Goal: Transaction & Acquisition: Book appointment/travel/reservation

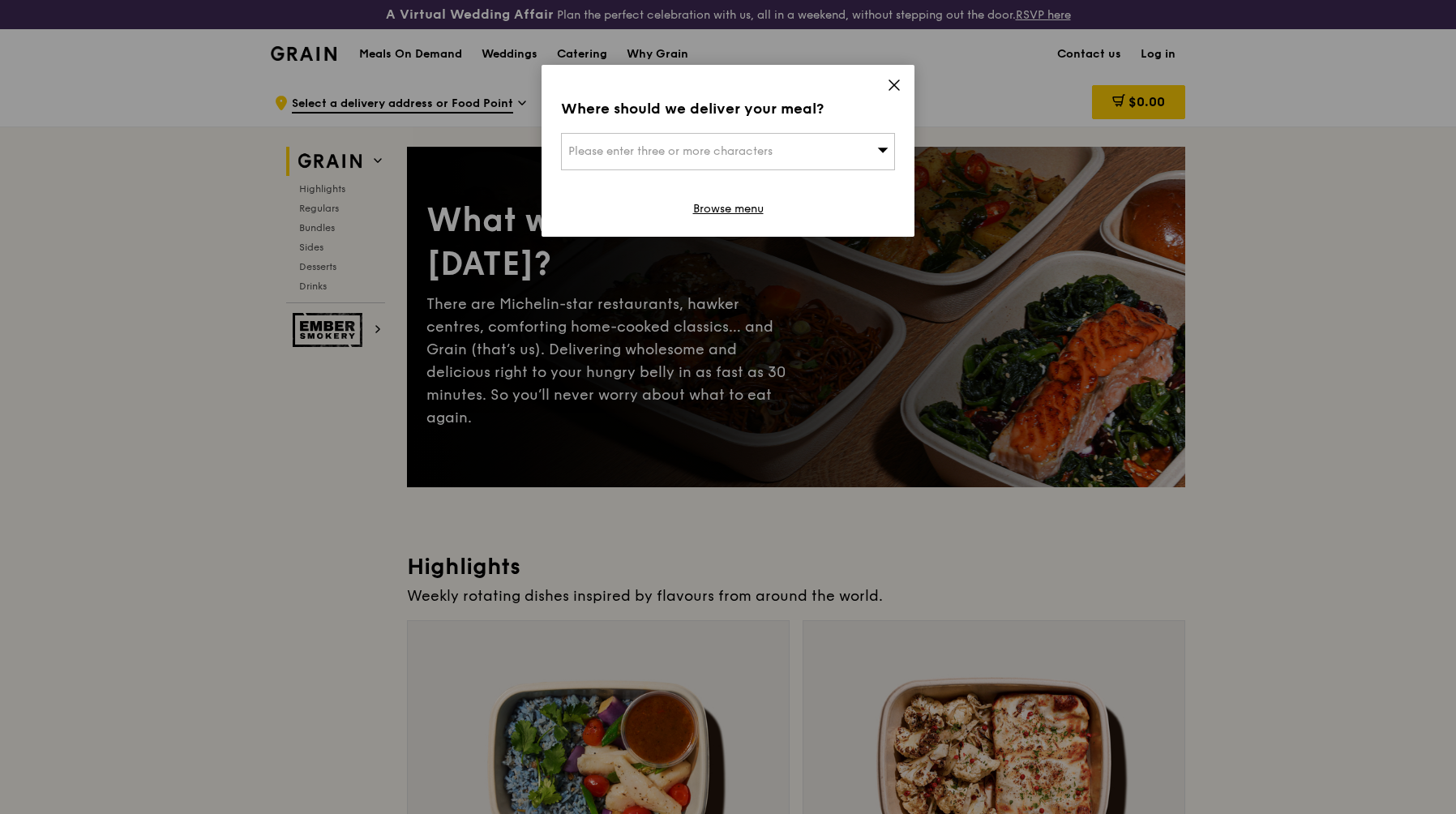
click at [878, 140] on div "Please enter three or more characters" at bounding box center [728, 152] width 334 height 37
click at [896, 93] on span at bounding box center [894, 88] width 14 height 18
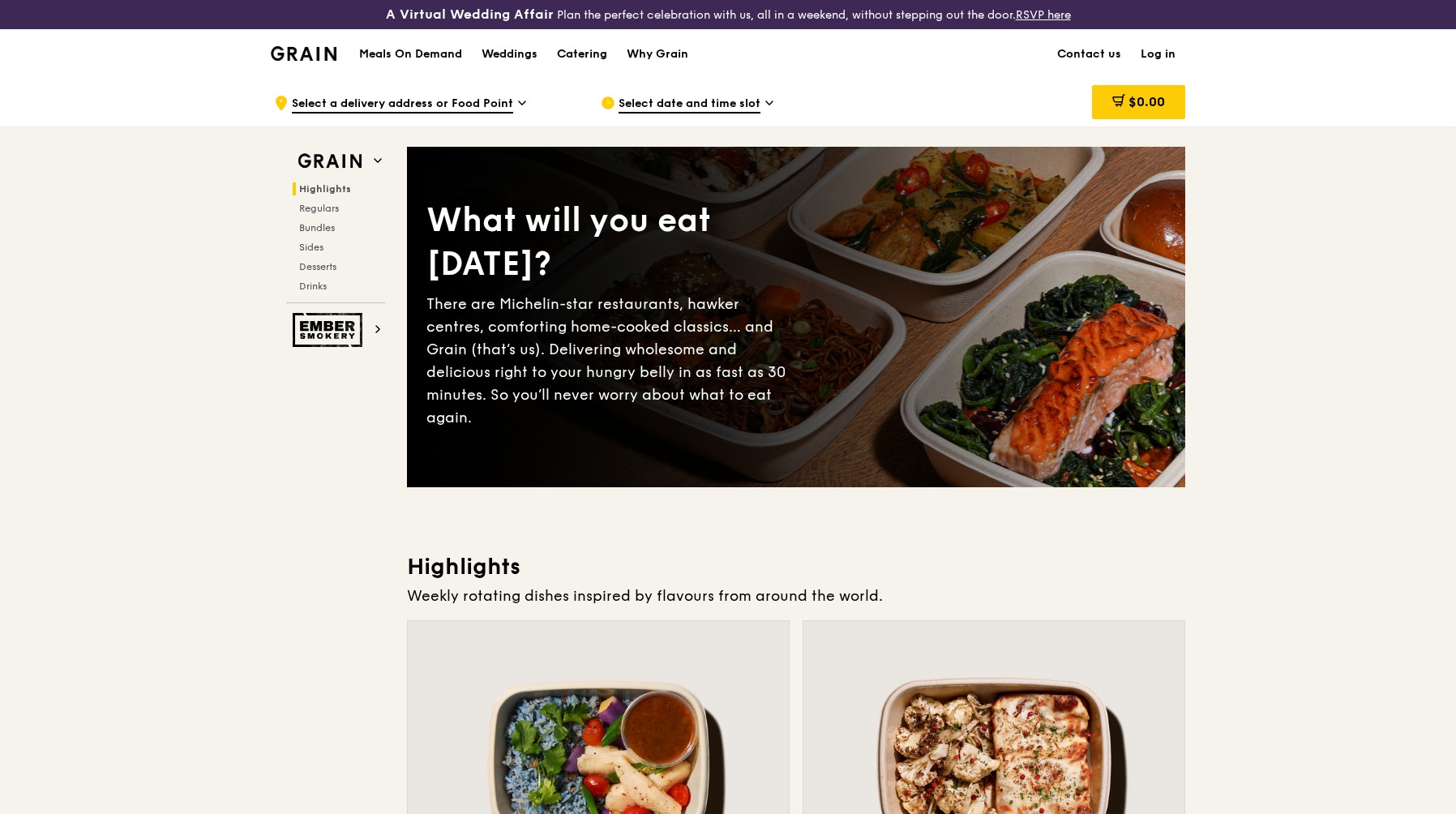
click at [579, 51] on div "Catering" at bounding box center [582, 54] width 51 height 49
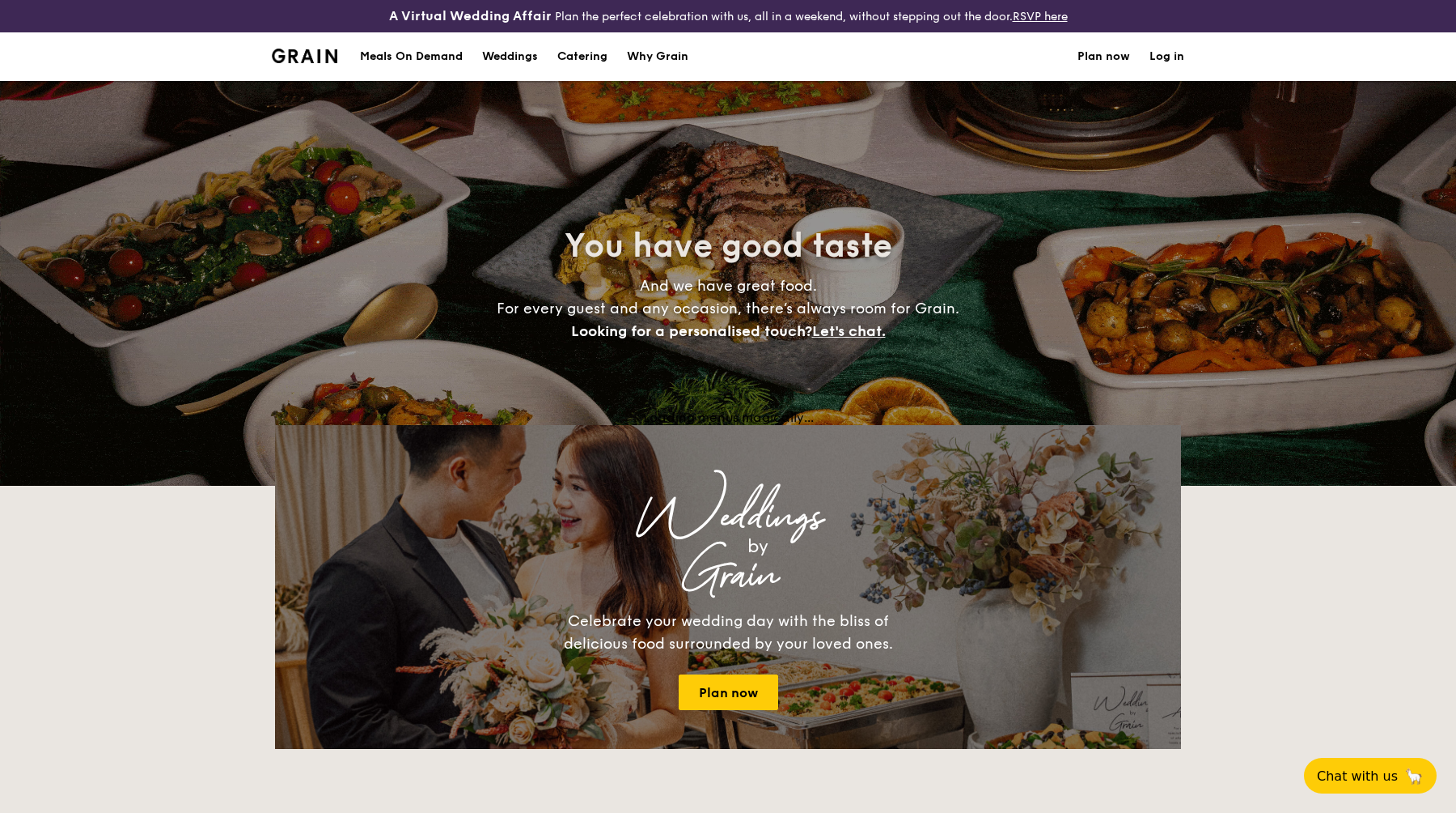
select select
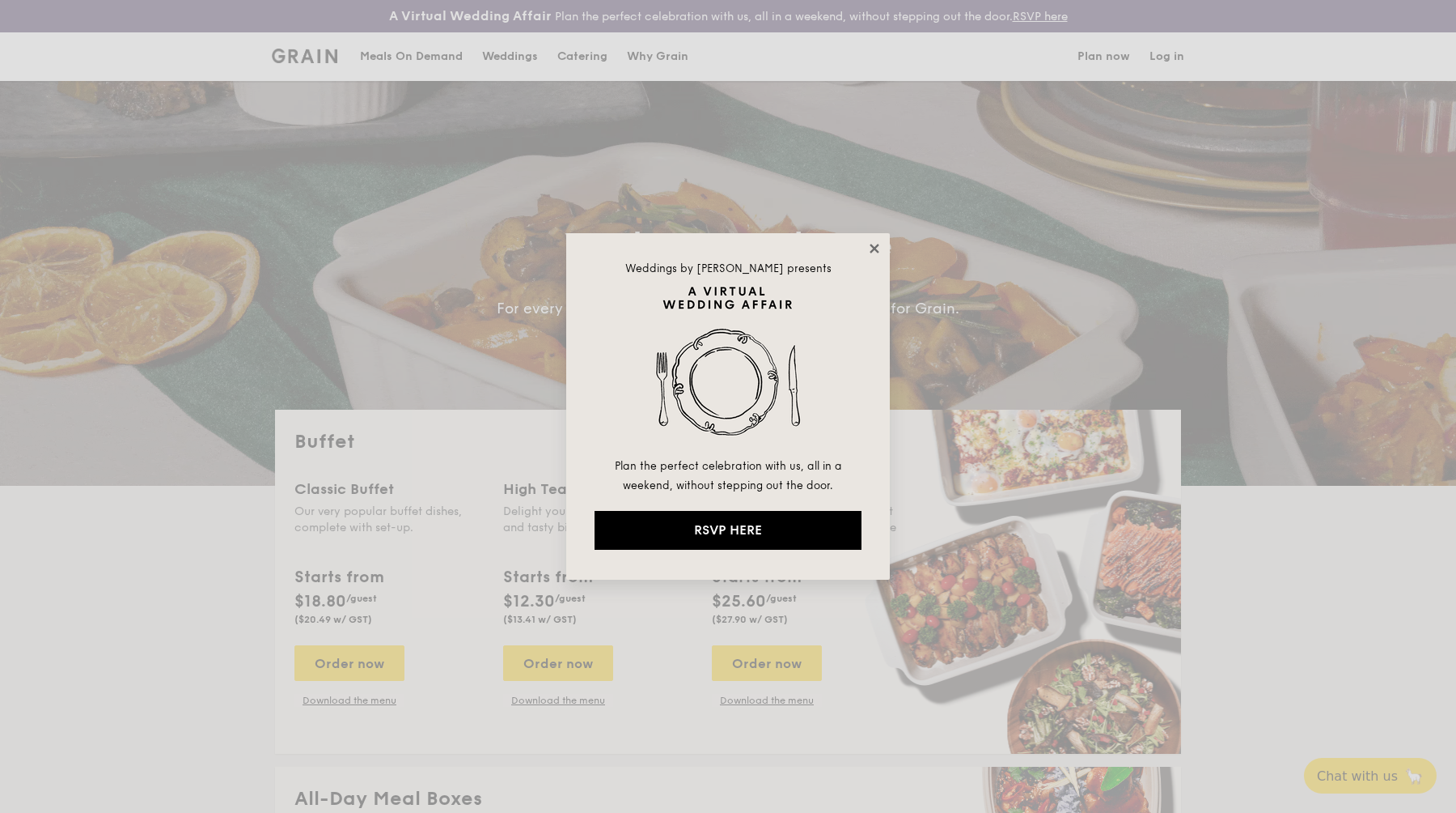
click at [878, 252] on icon at bounding box center [874, 248] width 9 height 9
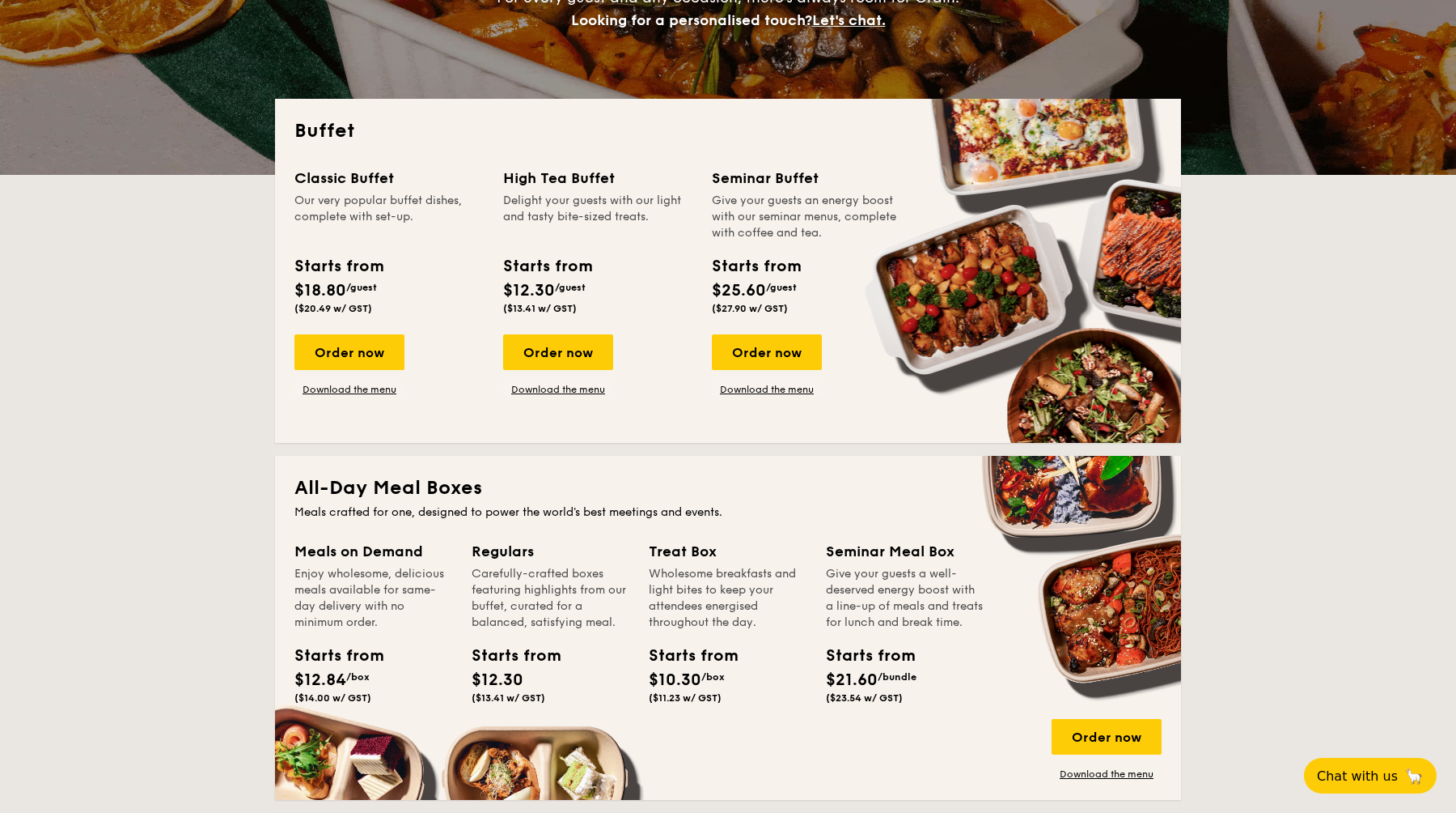
scroll to position [326, 0]
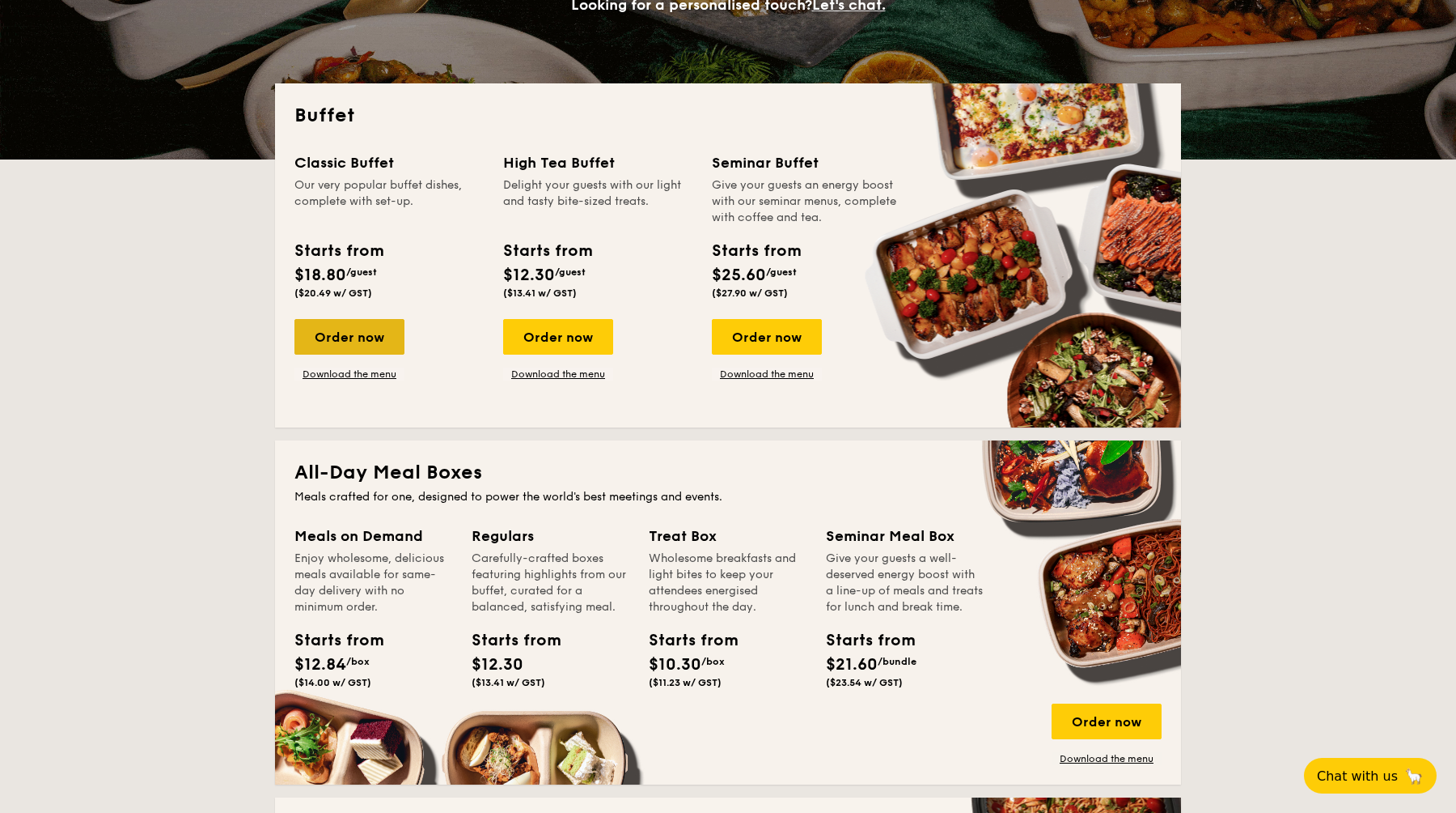
click at [350, 339] on div "Order now" at bounding box center [350, 337] width 110 height 35
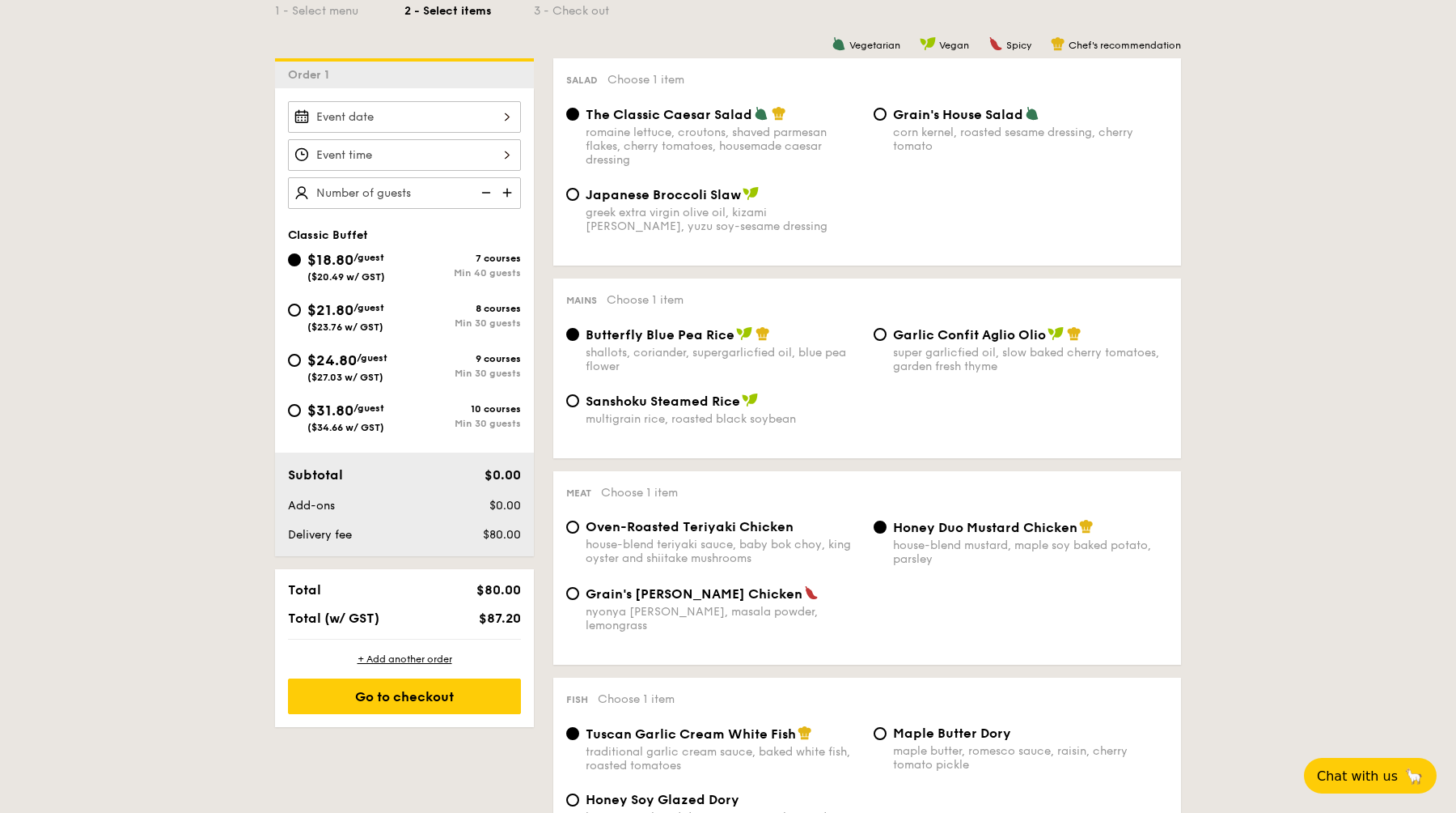
scroll to position [433, 0]
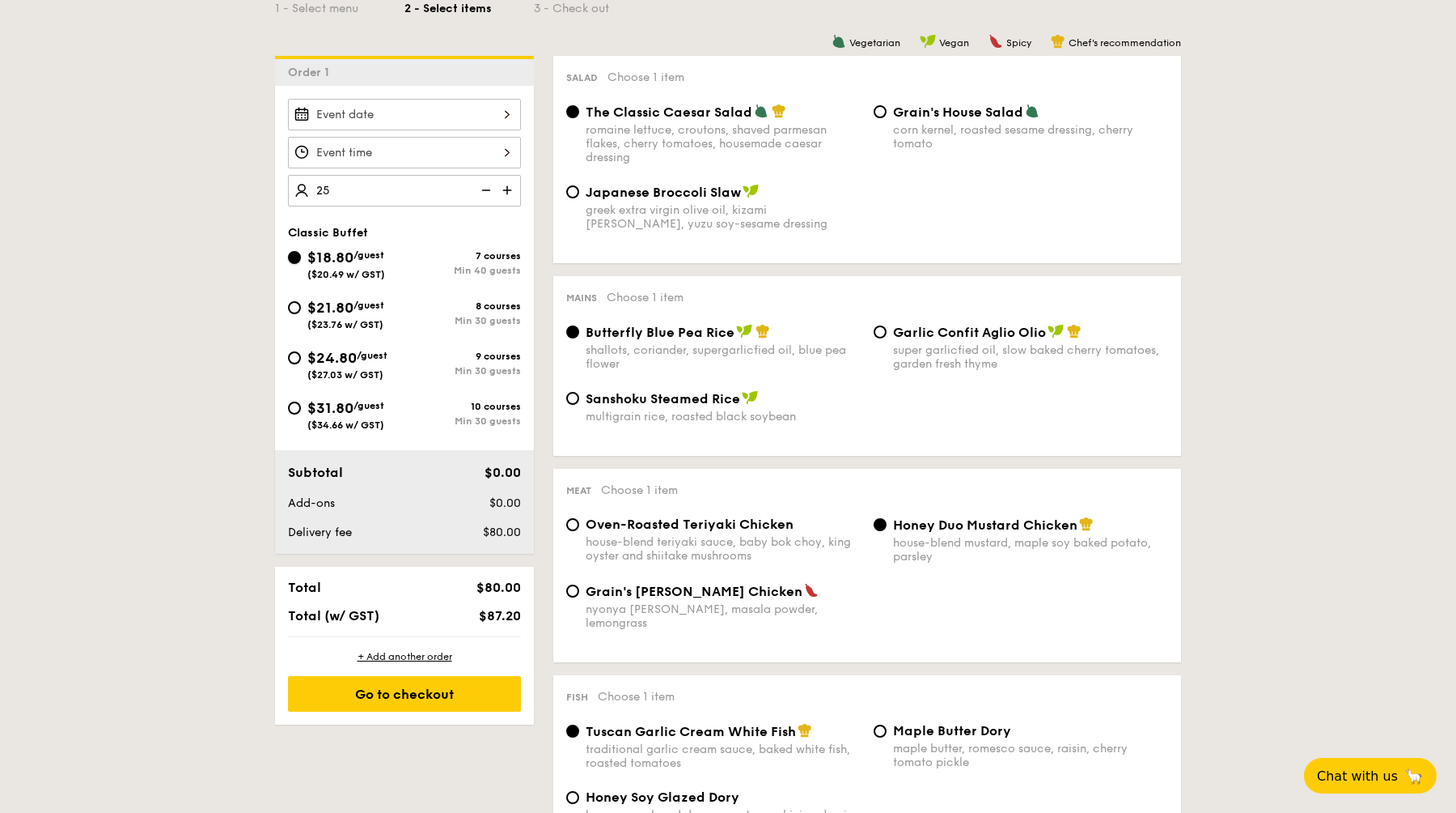
type input "40 guests"
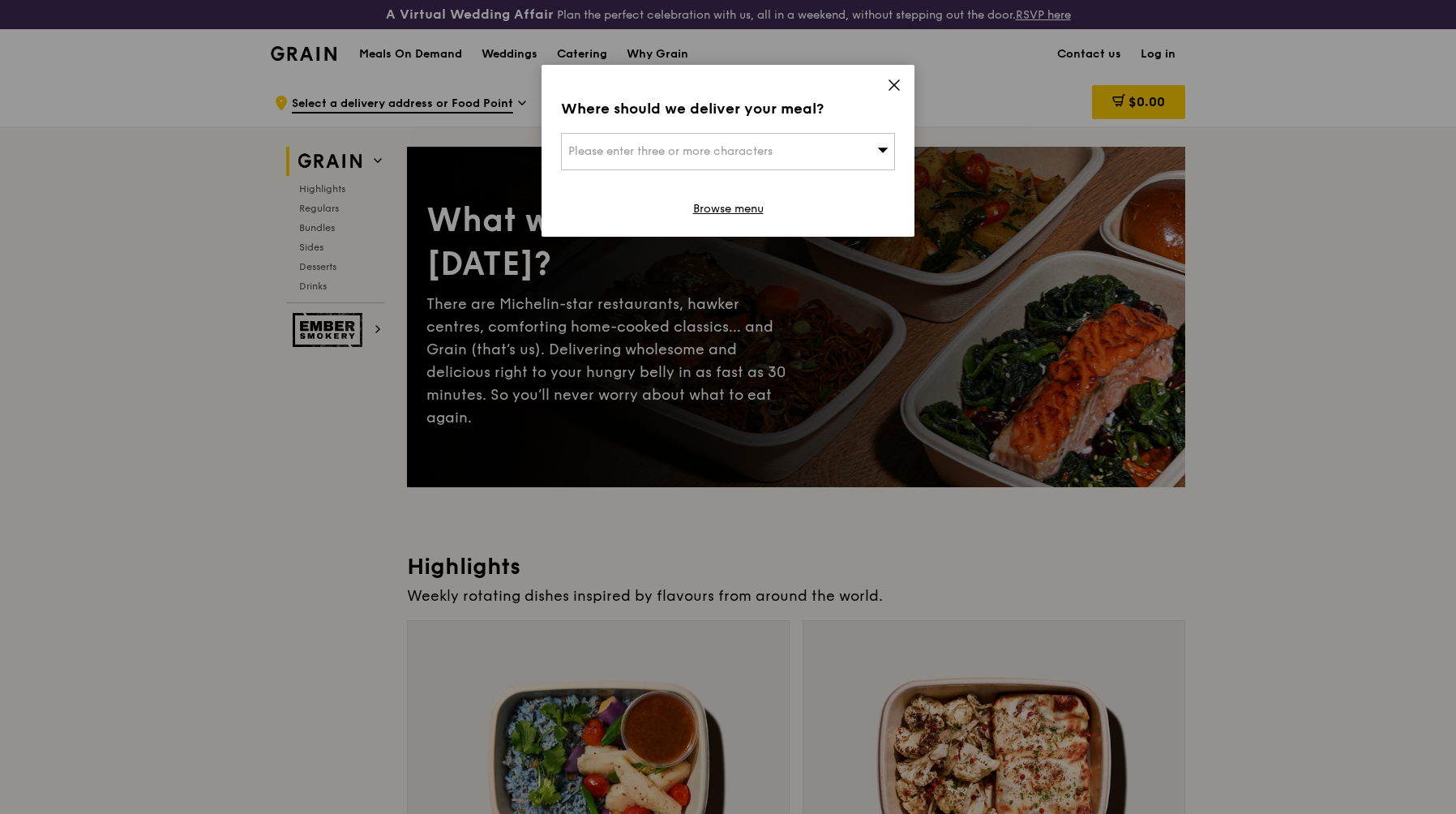
click at [897, 82] on icon at bounding box center [894, 85] width 14 height 14
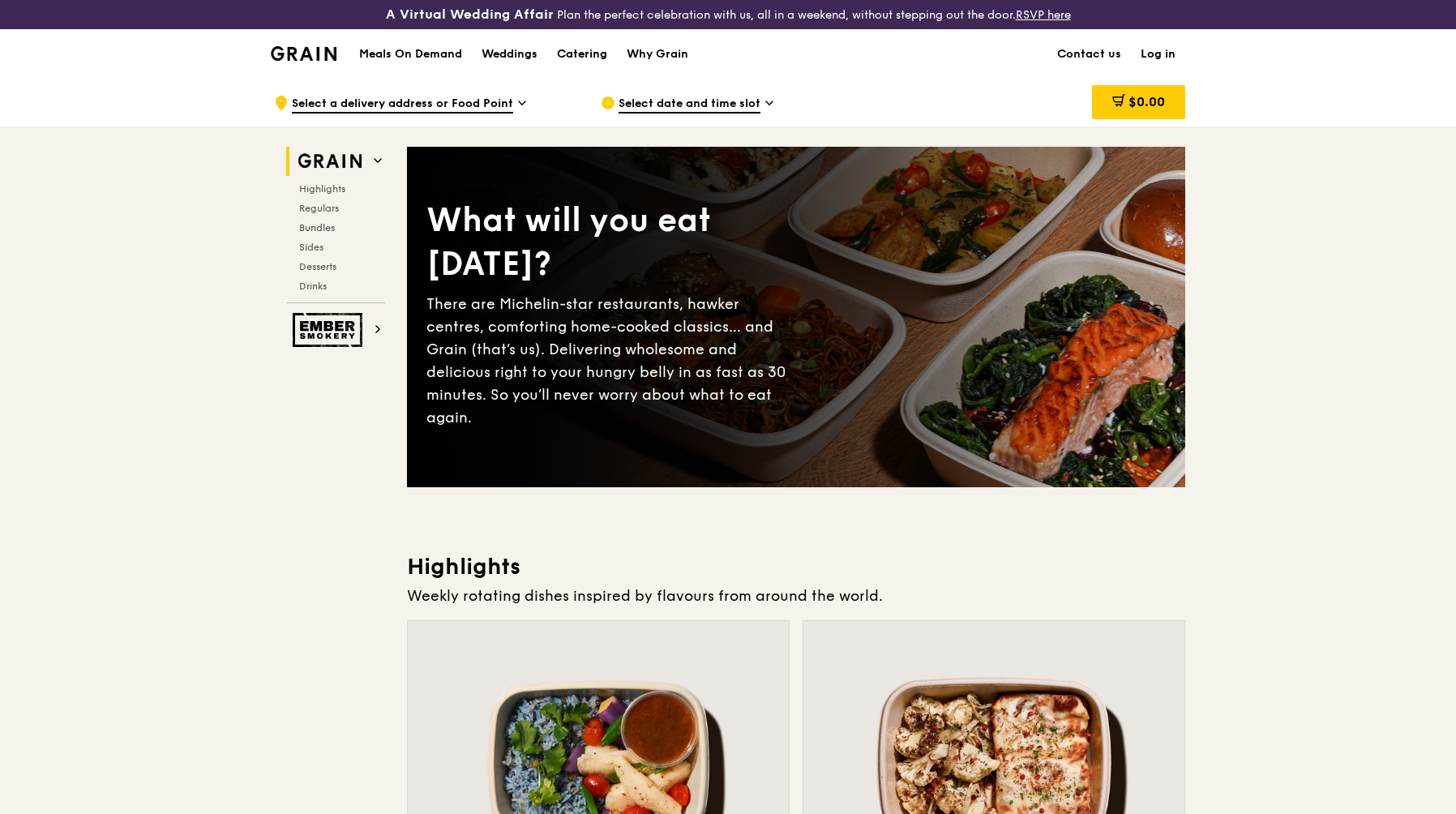
click at [581, 48] on div "Catering" at bounding box center [582, 54] width 51 height 49
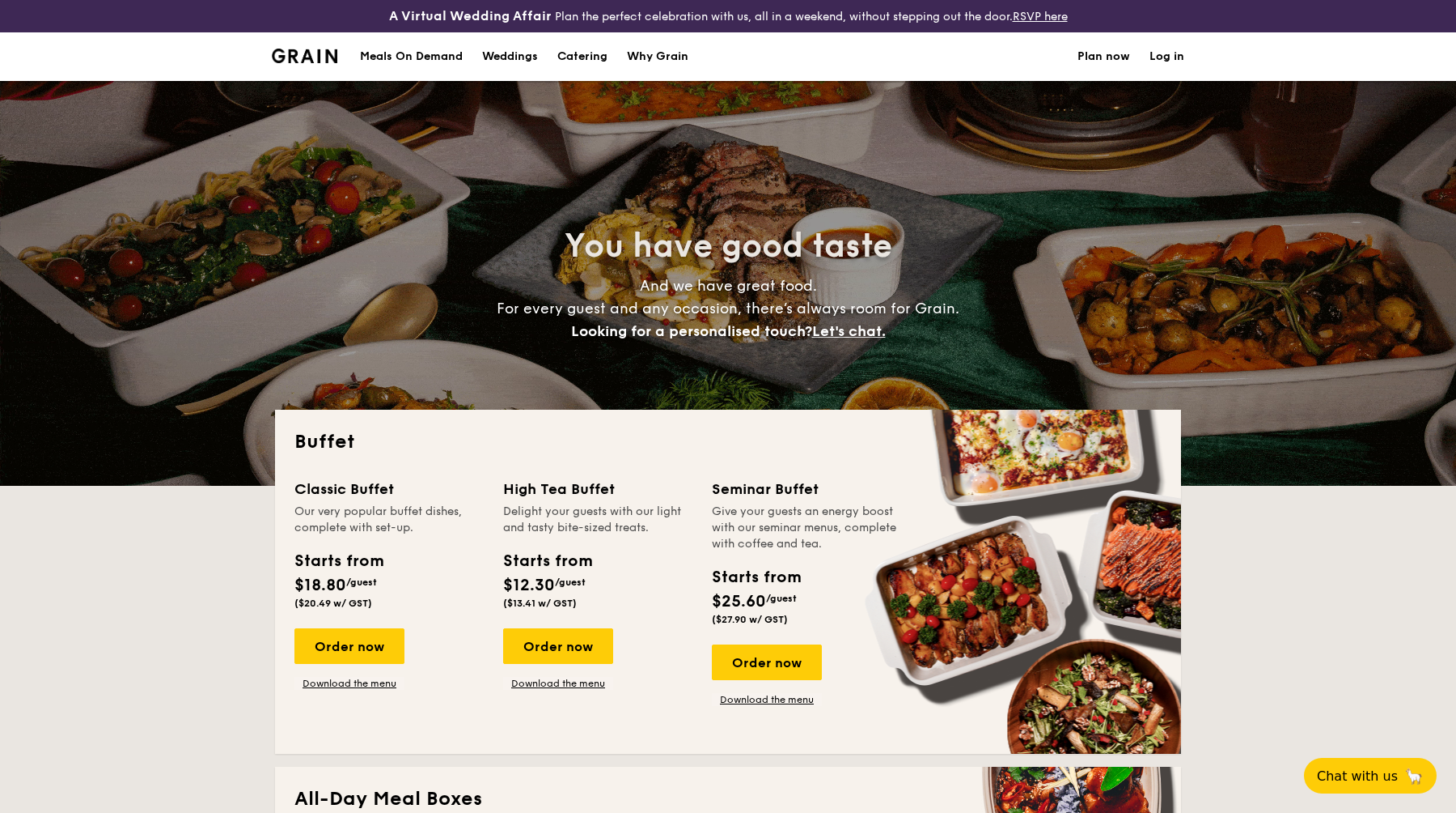
select select
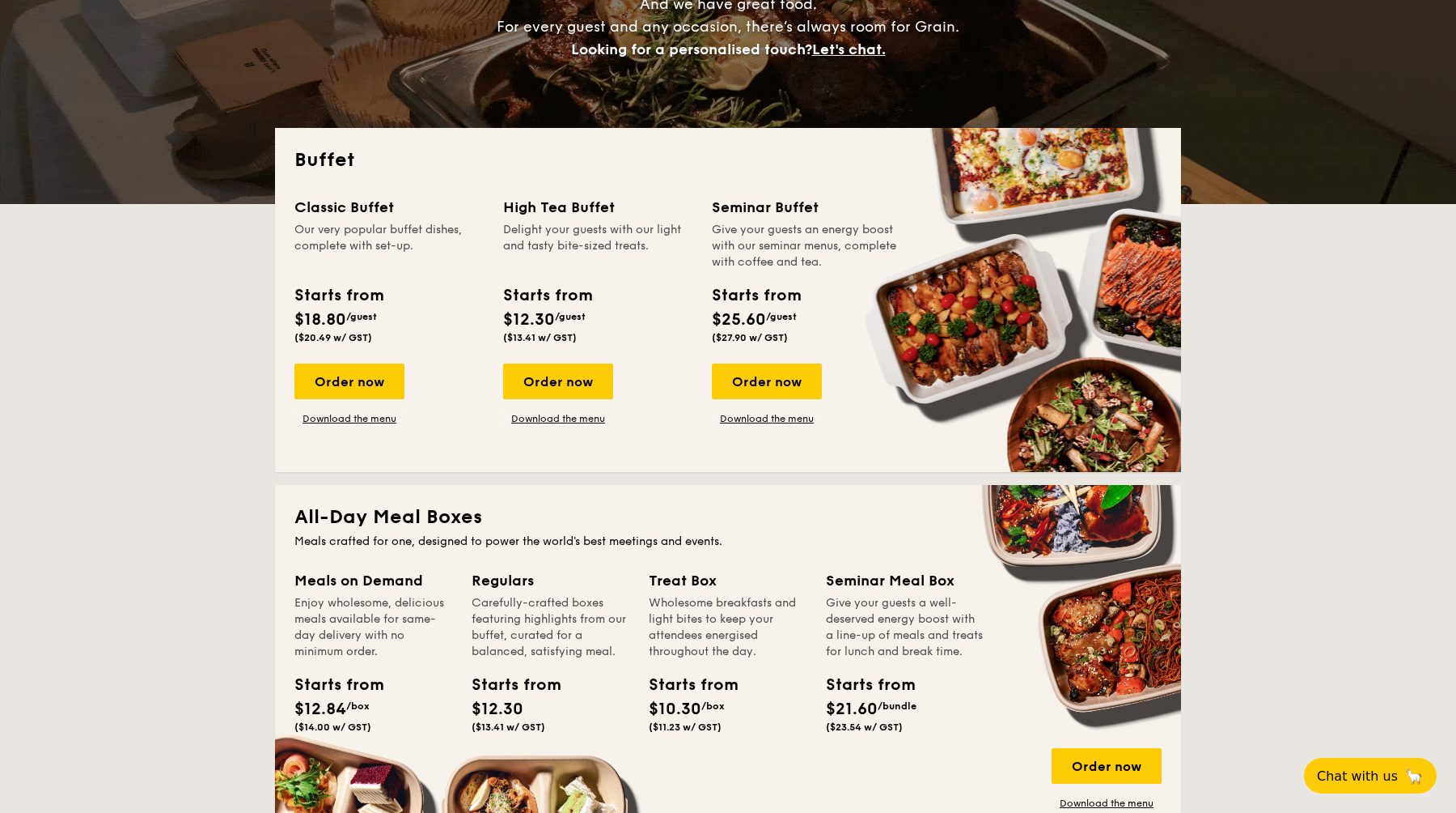
scroll to position [292, 0]
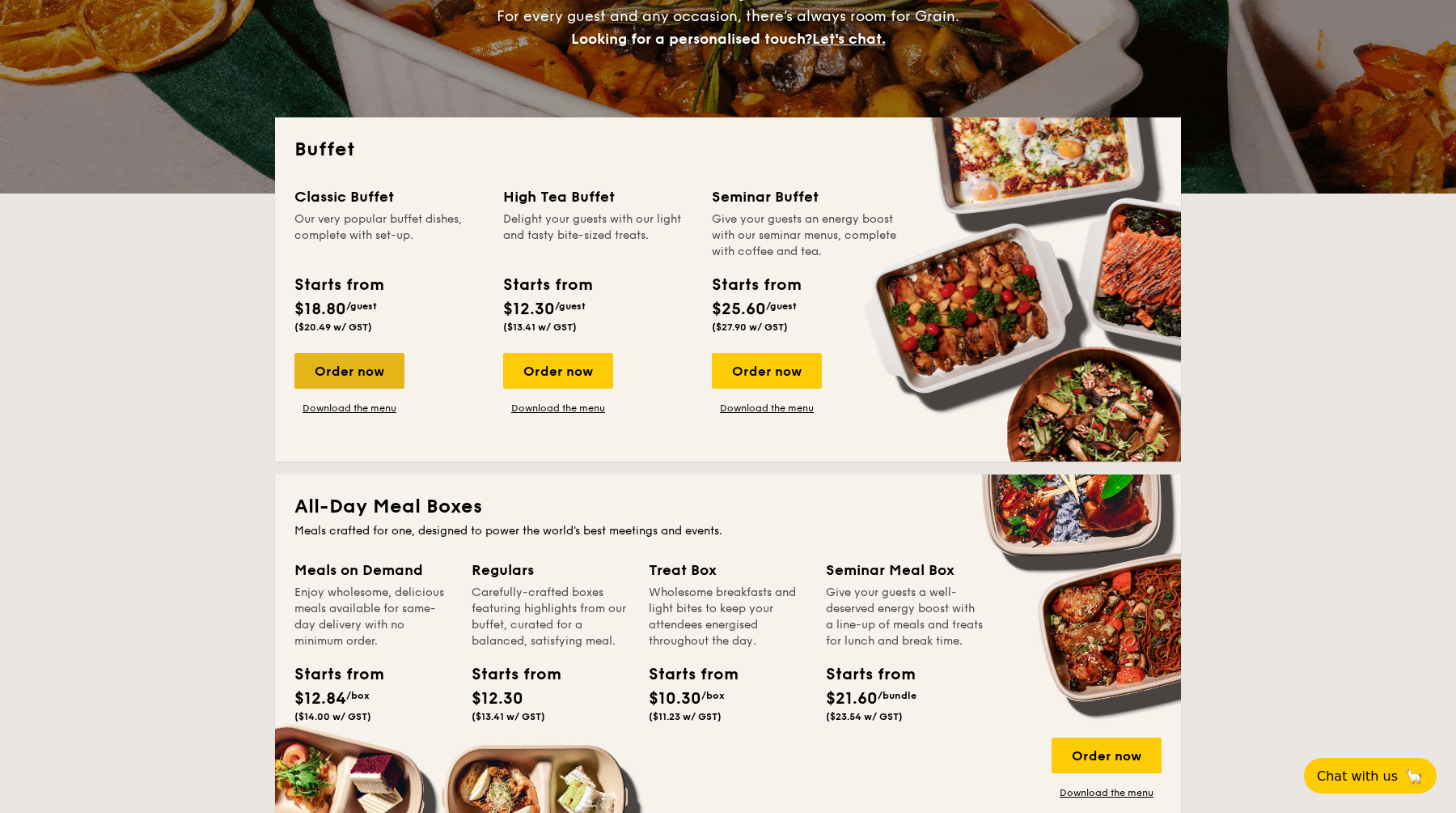
click at [385, 375] on div "Order now" at bounding box center [350, 371] width 110 height 35
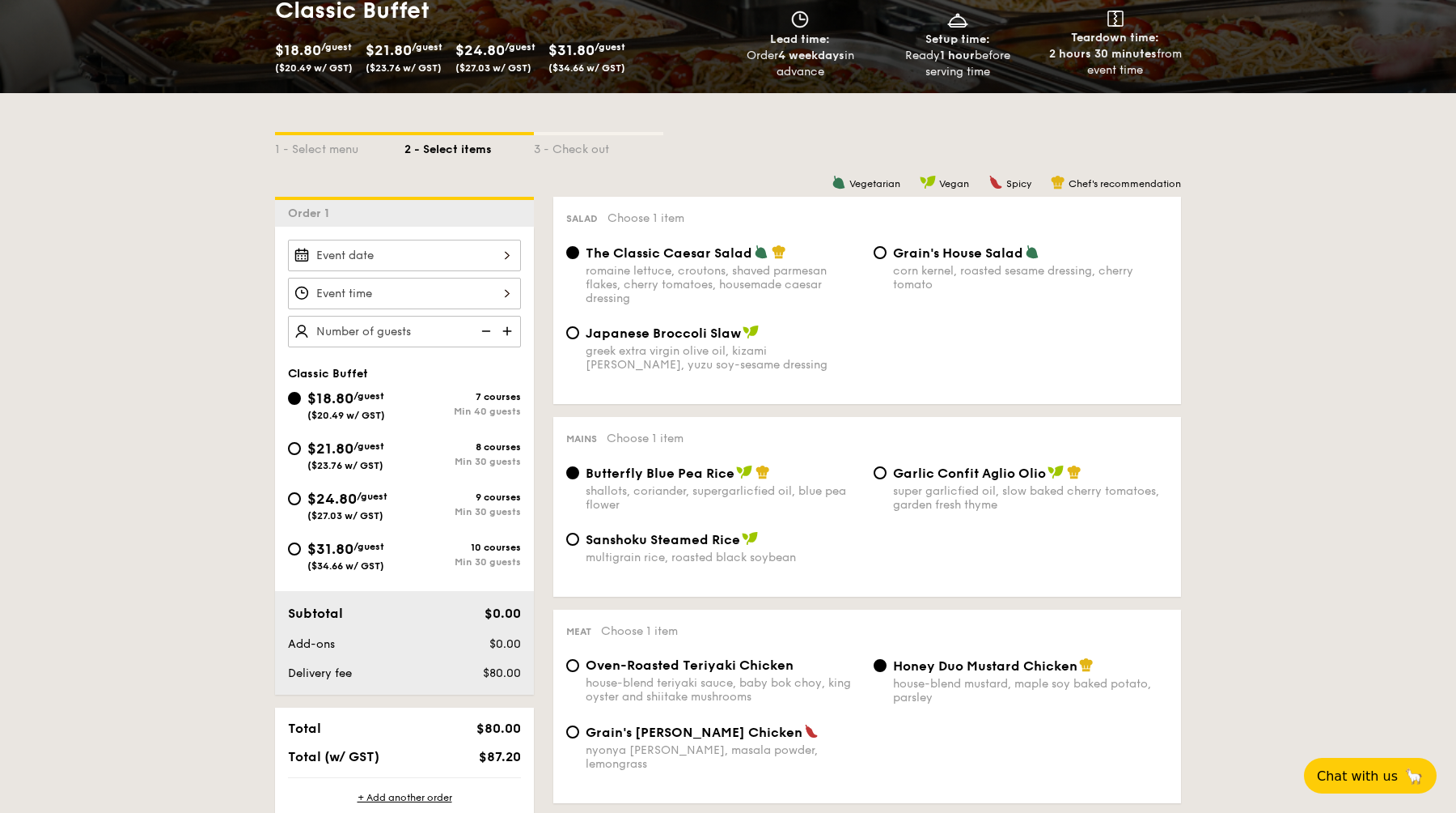
select select
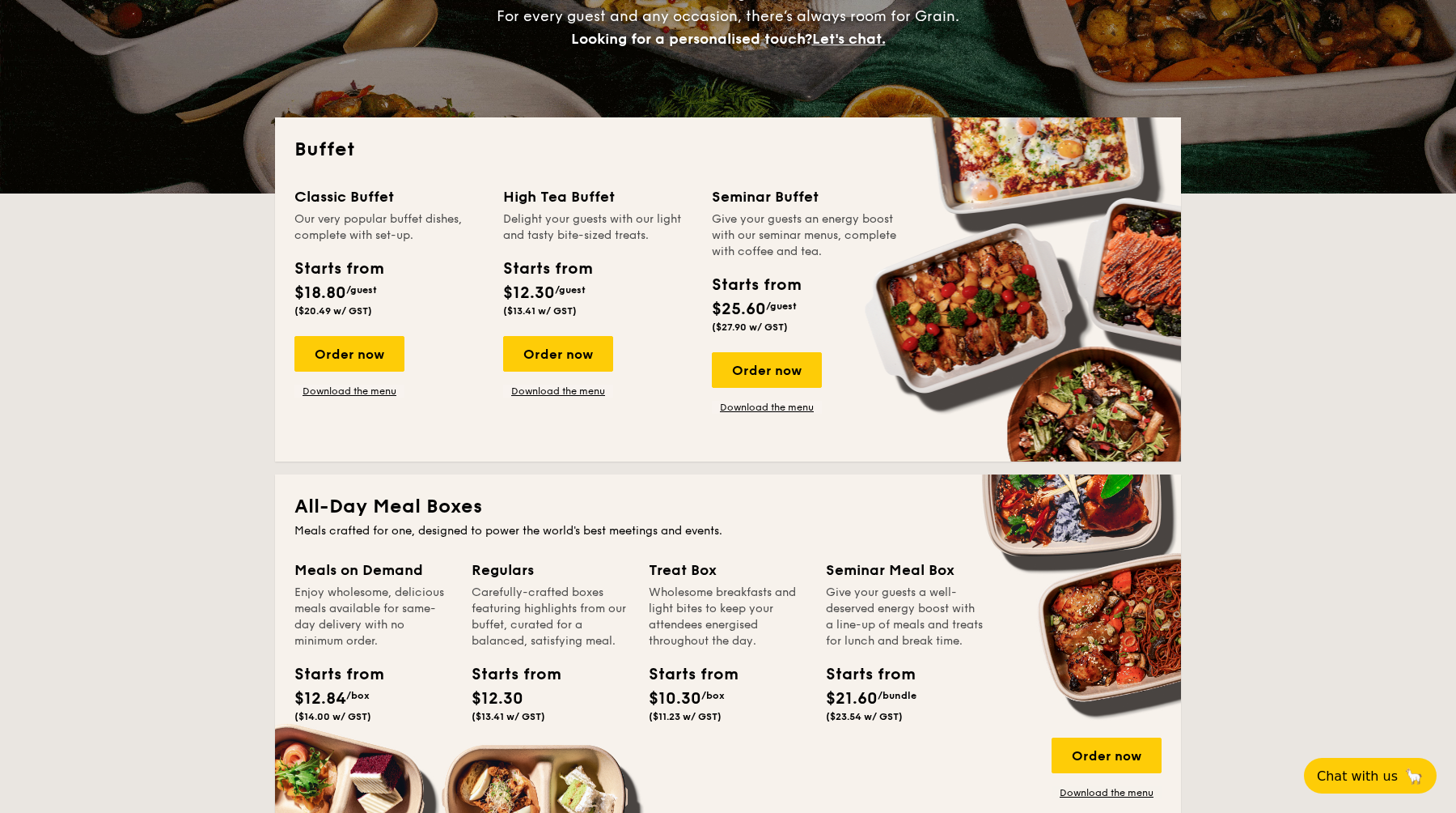
scroll to position [325, 0]
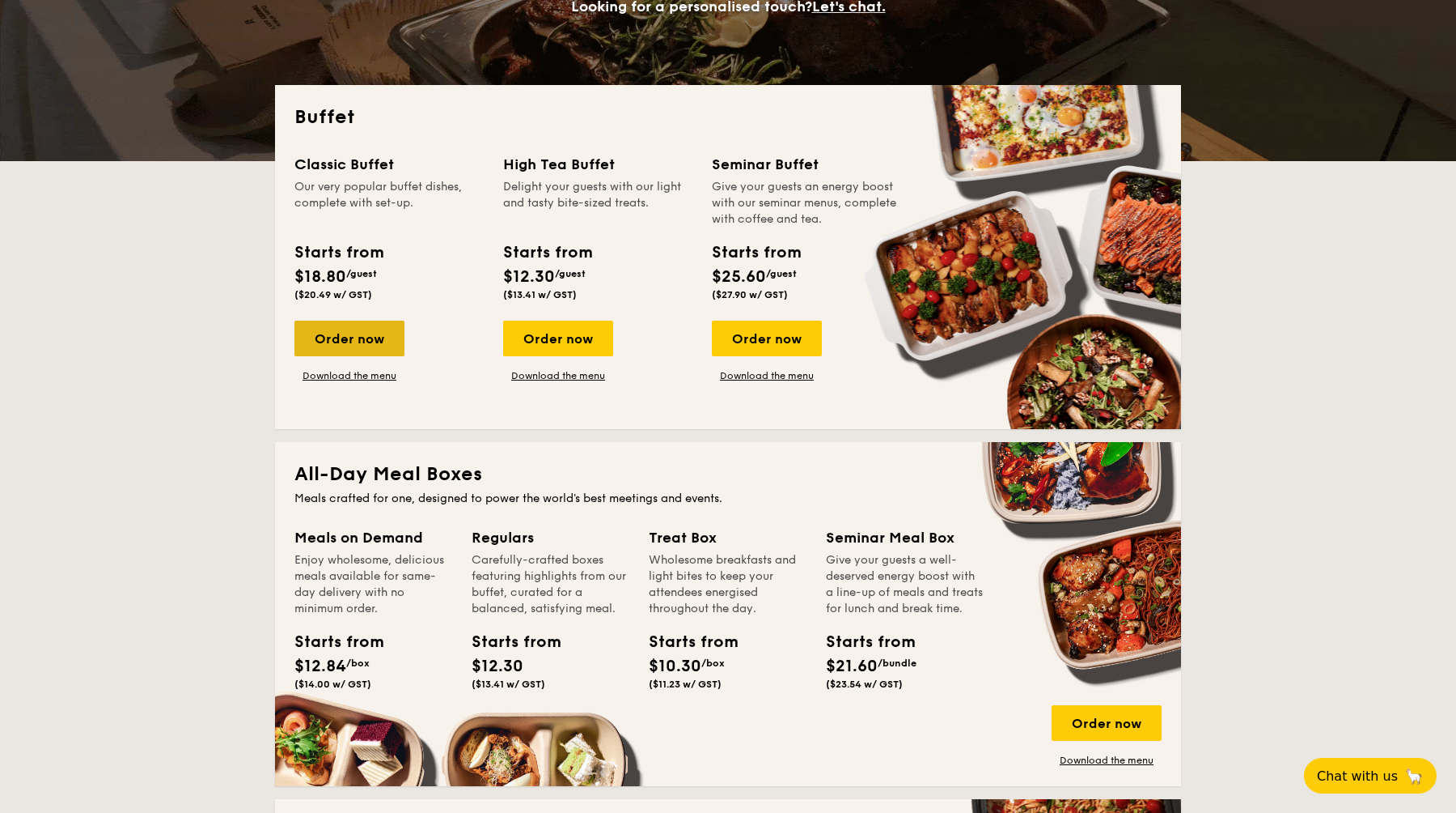
click at [349, 335] on div "Order now" at bounding box center [350, 338] width 110 height 35
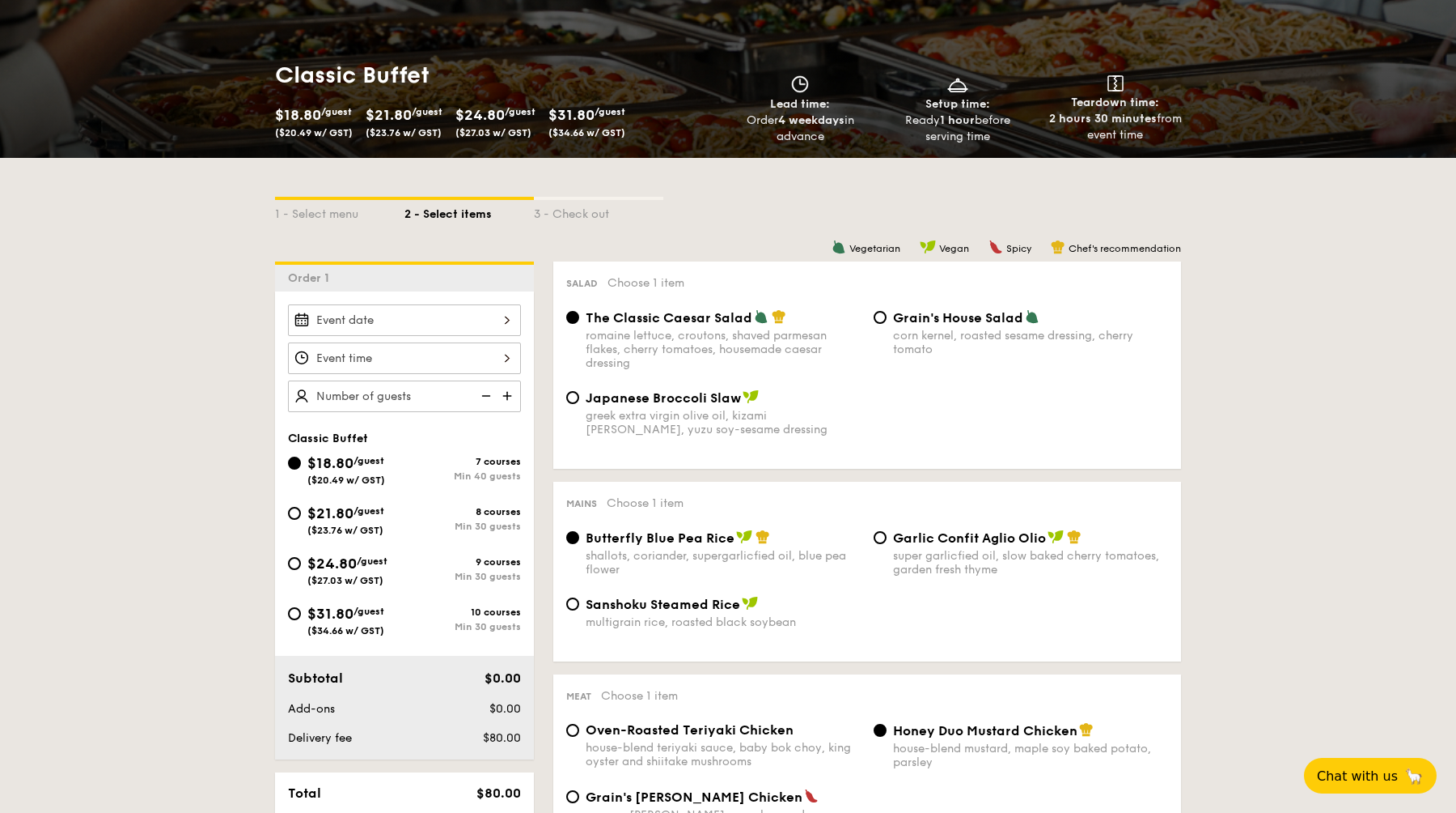
scroll to position [379, 0]
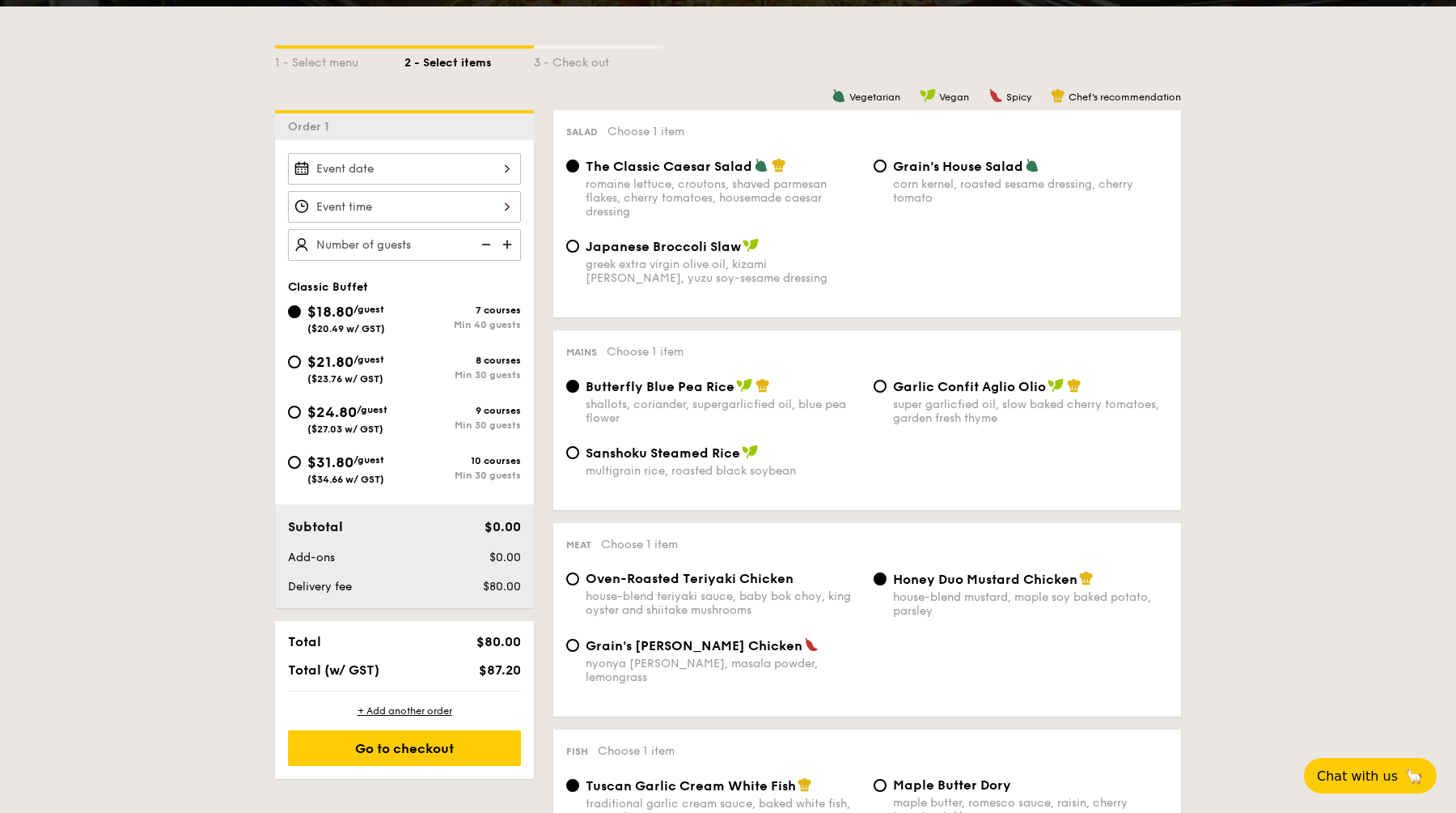
click at [488, 476] on div "Min 30 guests" at bounding box center [463, 475] width 117 height 12
click at [301, 468] on input "$31.80 /guest ($34.66 w/ GST) 10 courses Min 30 guests" at bounding box center [294, 462] width 13 height 13
radio input "true"
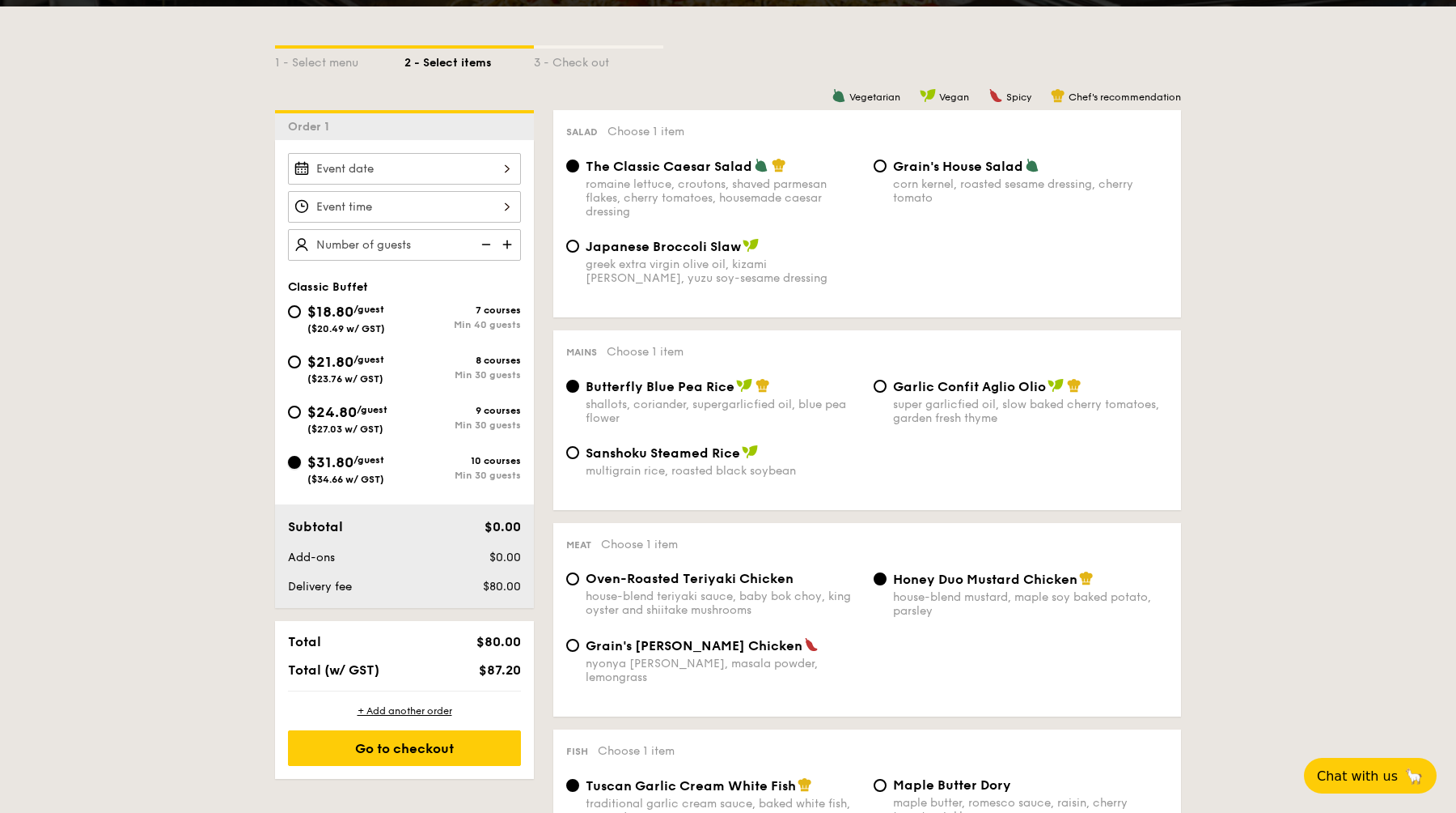
radio input "true"
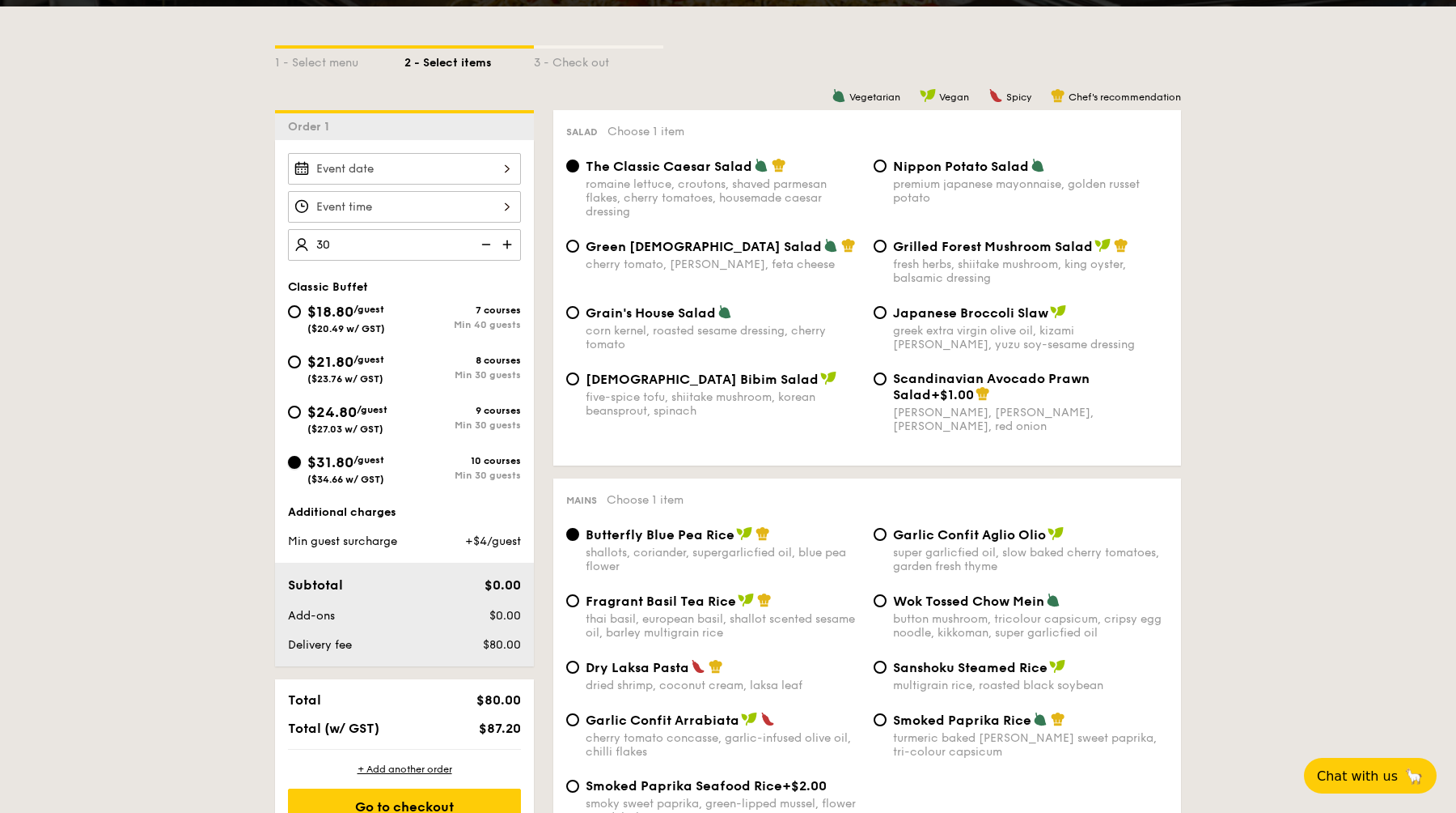
type input "30 guests"
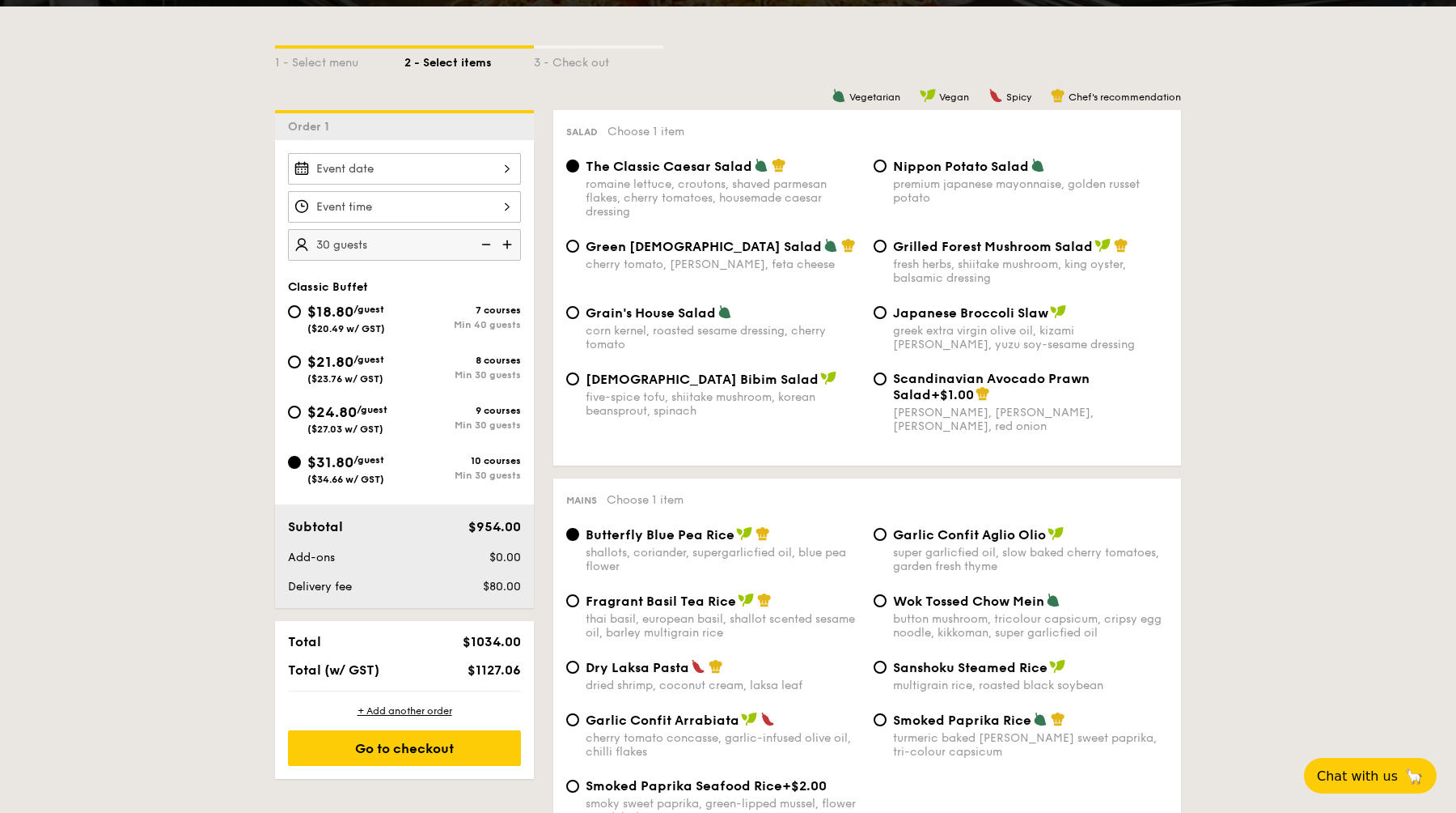
click at [371, 327] on span "($20.49 w/ GST)" at bounding box center [346, 329] width 78 height 12
click at [301, 318] on input "$18.80 /guest ($20.49 w/ GST) 7 courses Min 40 guests" at bounding box center [294, 312] width 13 height 13
radio input "true"
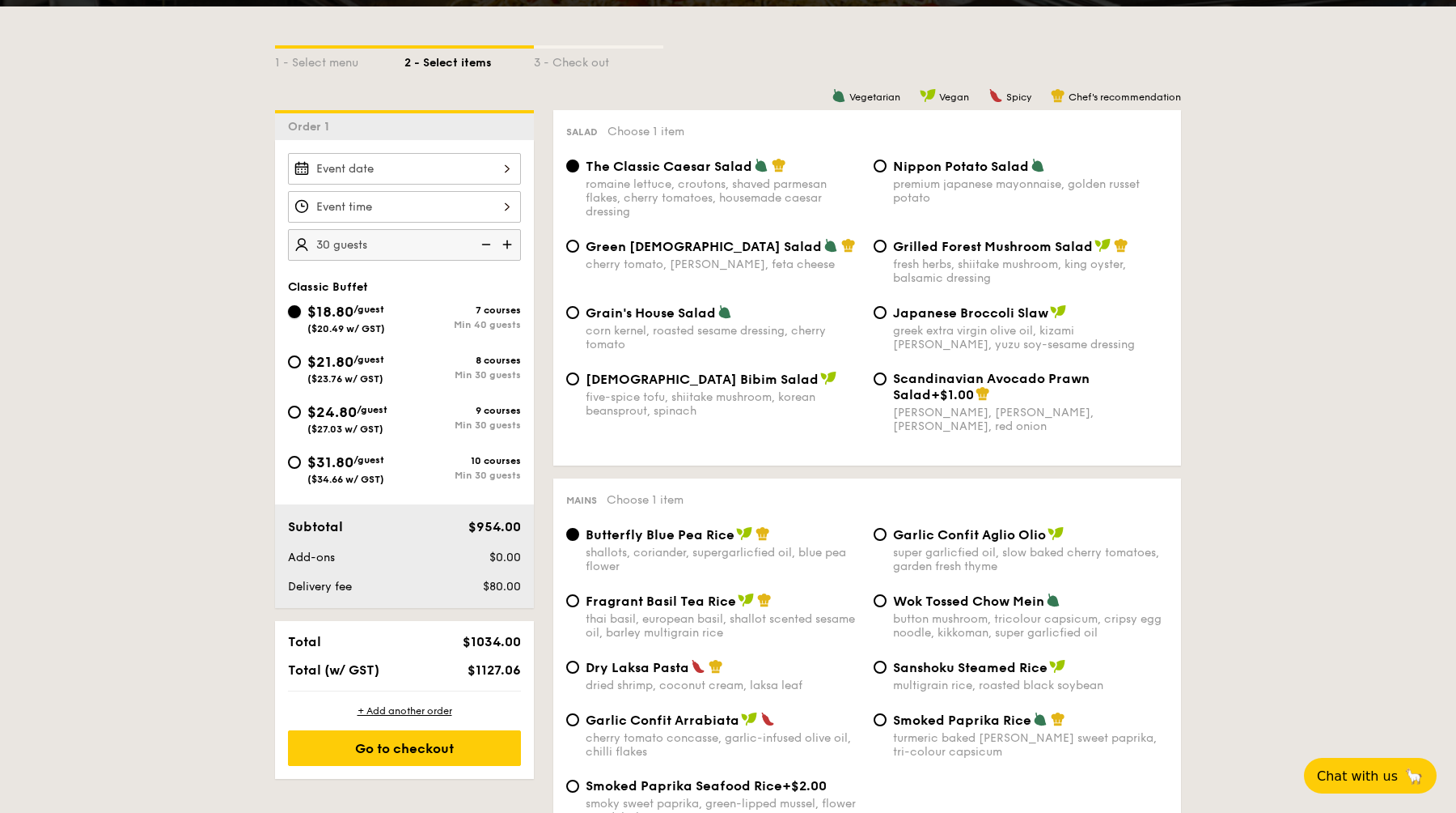
radio input "true"
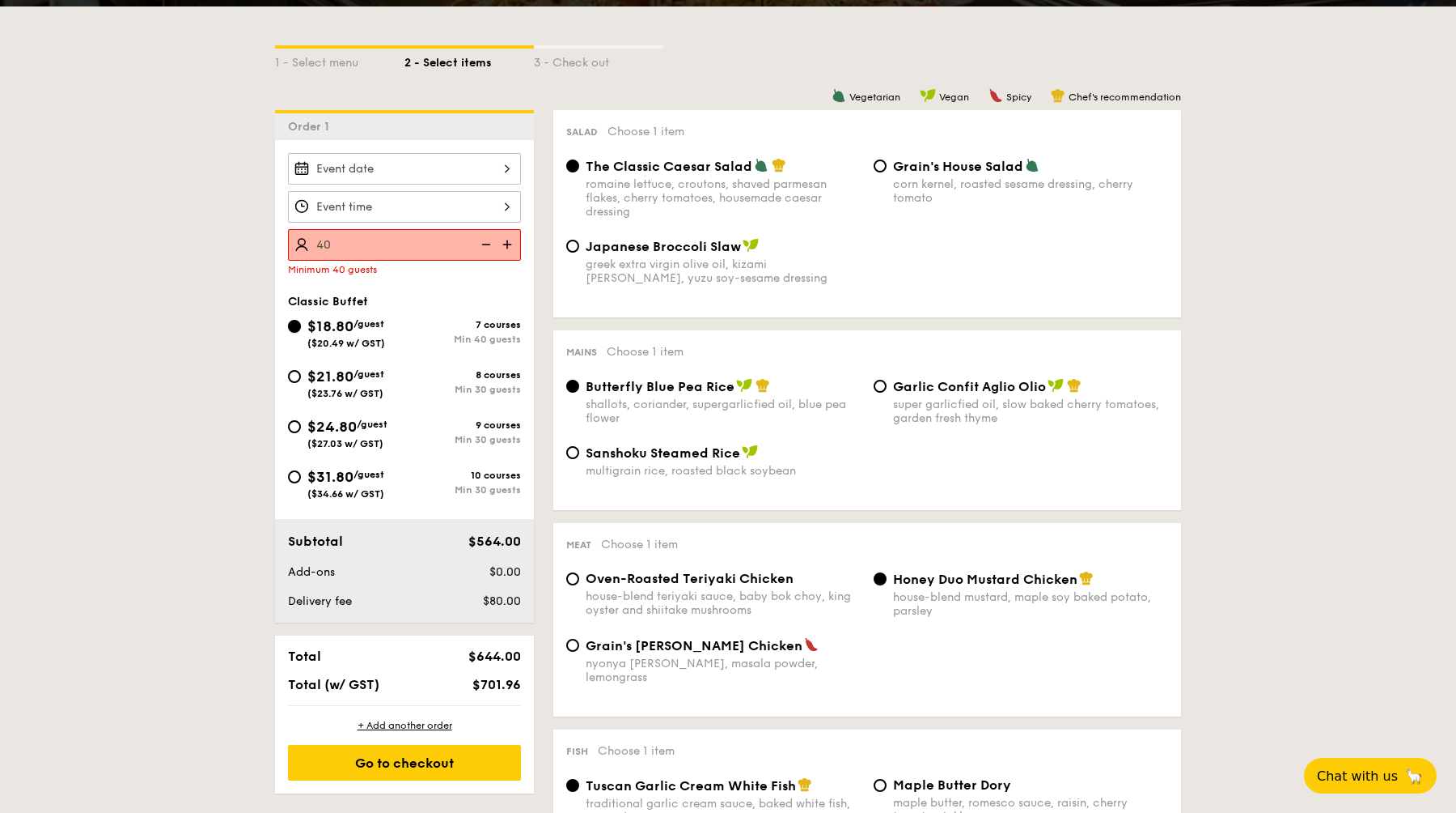
type input "40 guests"
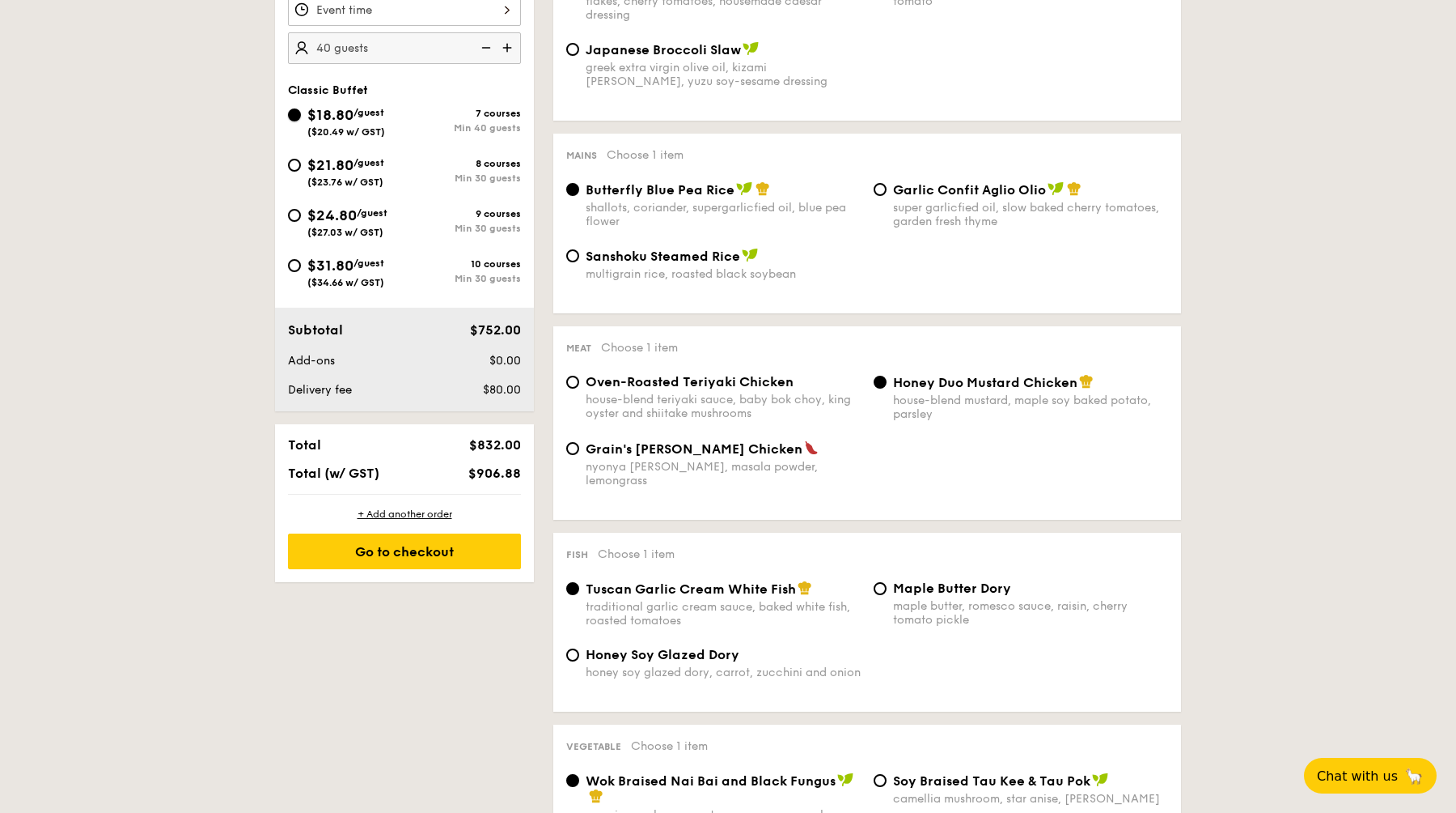
scroll to position [0, 0]
